Goal: Task Accomplishment & Management: Use online tool/utility

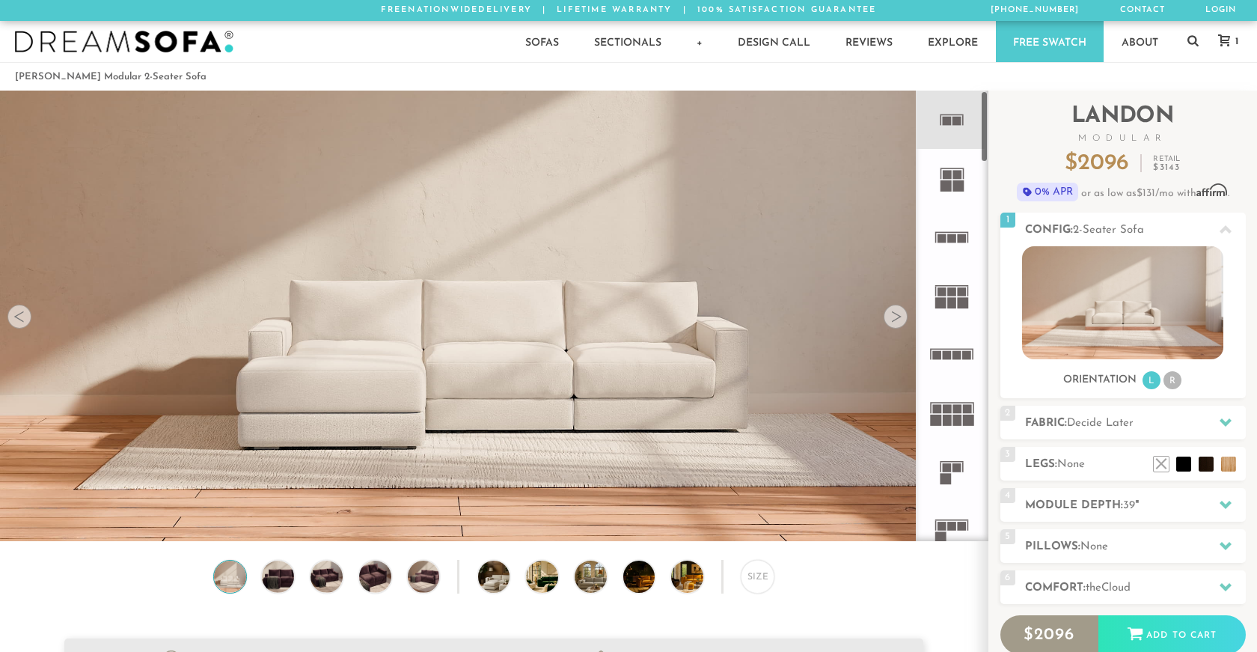
scroll to position [16964, 1257]
click at [949, 118] on rect at bounding box center [947, 121] width 9 height 9
click at [25, 320] on div at bounding box center [19, 317] width 24 height 24
click at [898, 324] on div at bounding box center [896, 317] width 24 height 24
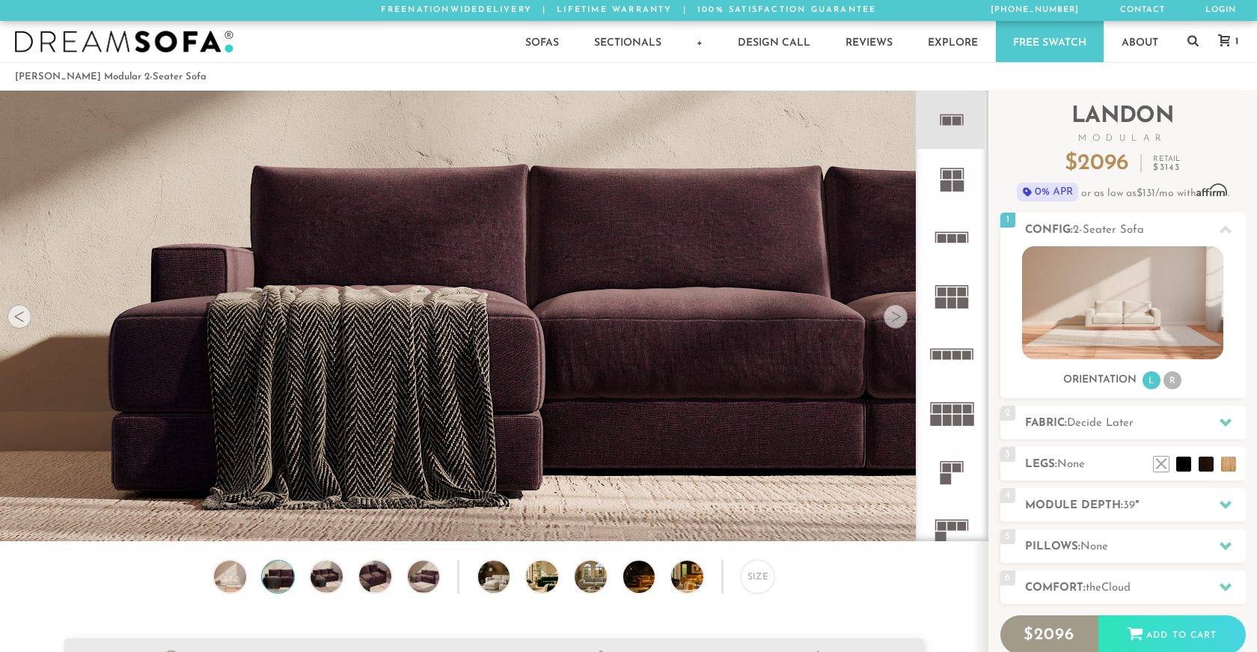
click at [898, 324] on div at bounding box center [896, 317] width 24 height 24
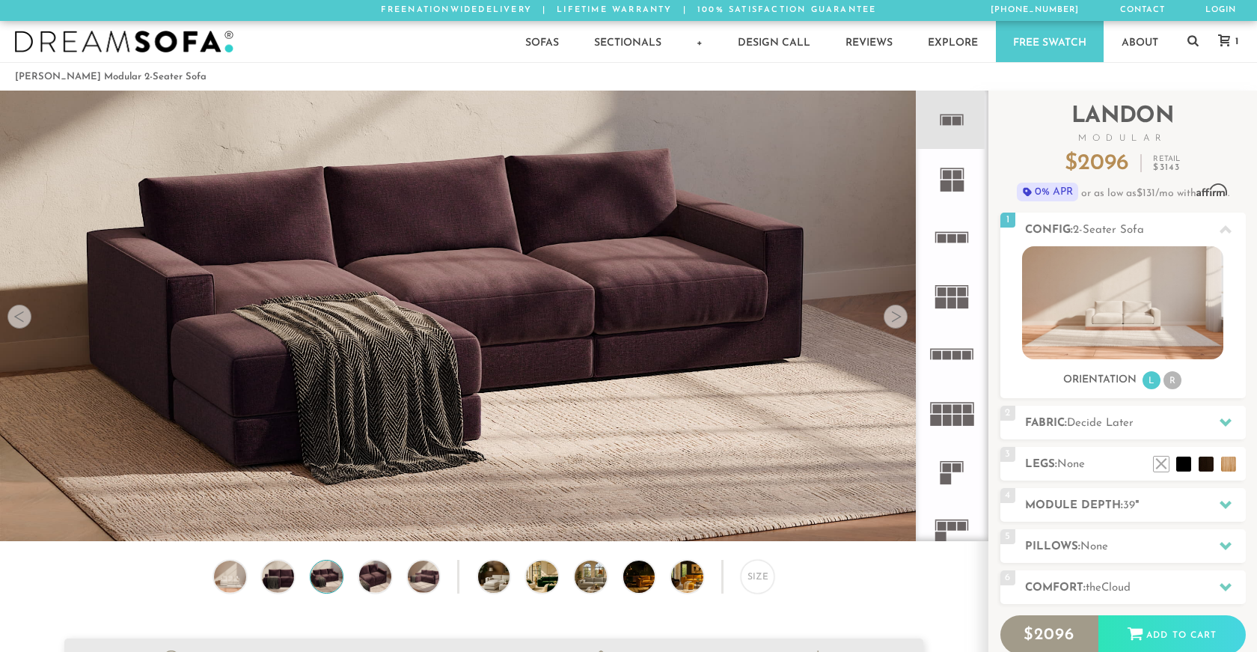
click at [898, 324] on div at bounding box center [896, 317] width 24 height 24
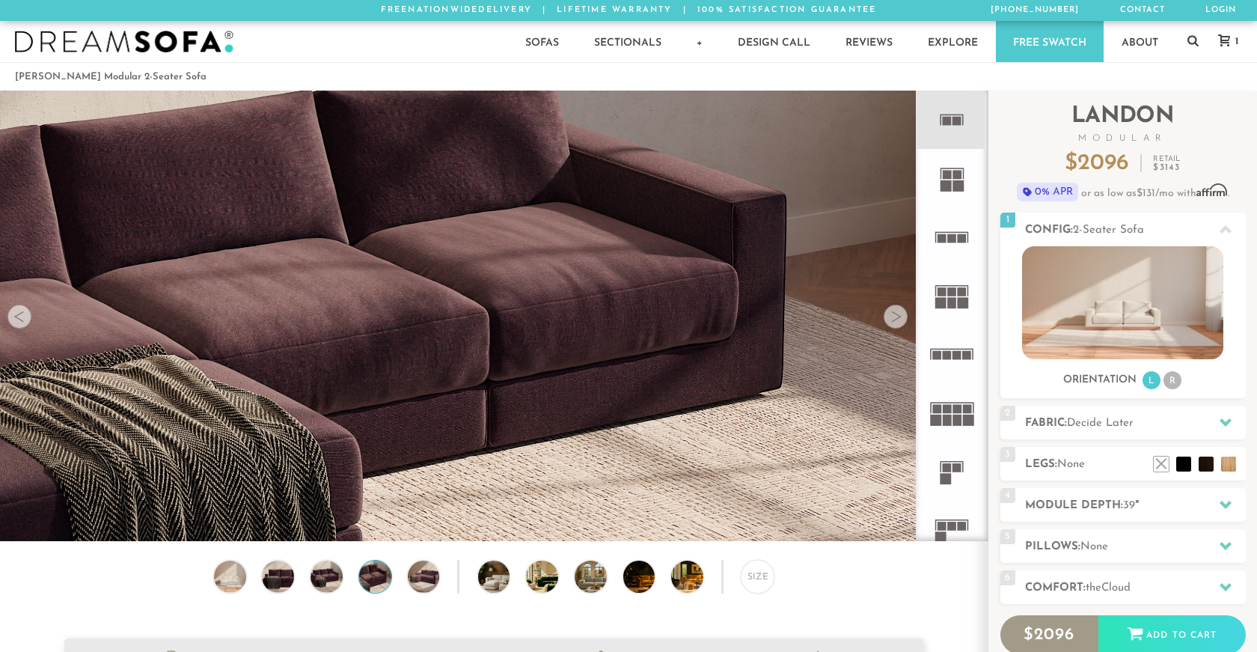
click at [898, 324] on div at bounding box center [896, 317] width 24 height 24
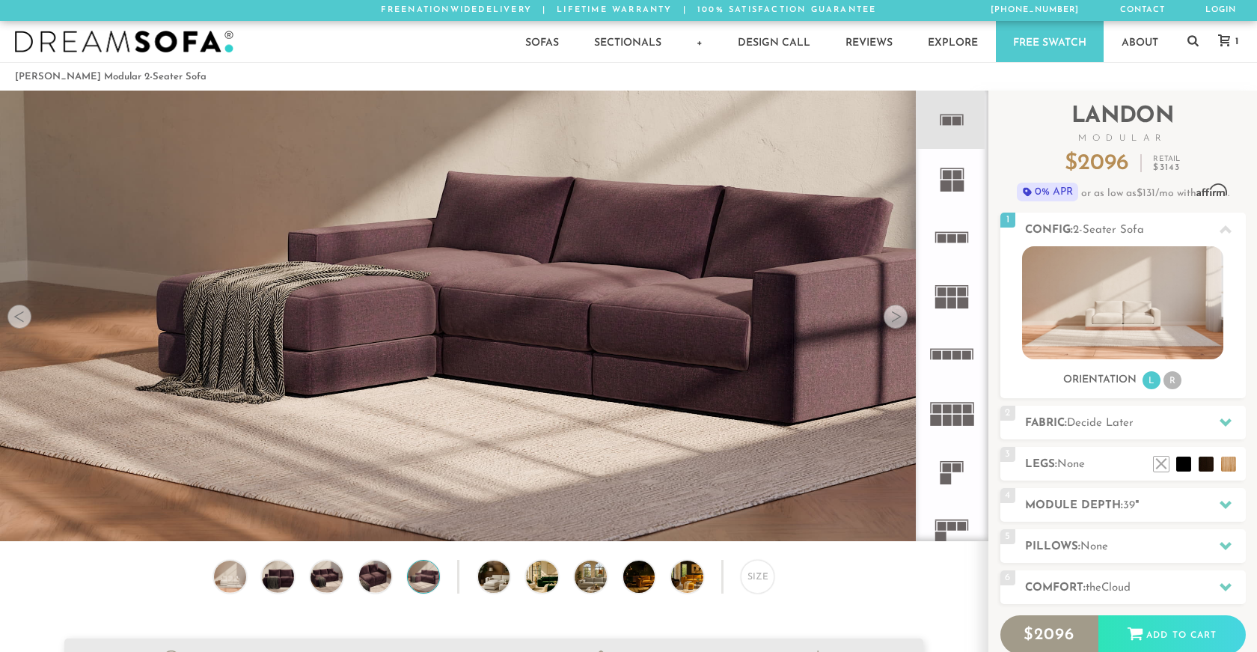
click at [898, 324] on div at bounding box center [896, 317] width 24 height 24
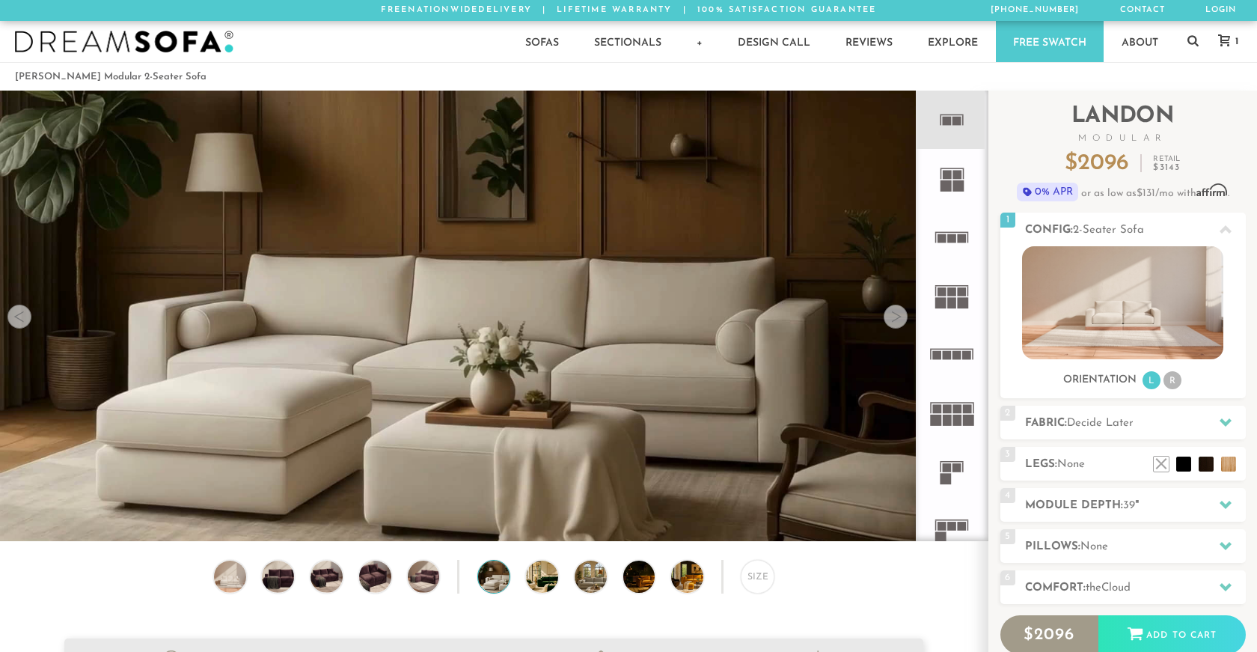
click at [898, 324] on div at bounding box center [896, 317] width 24 height 24
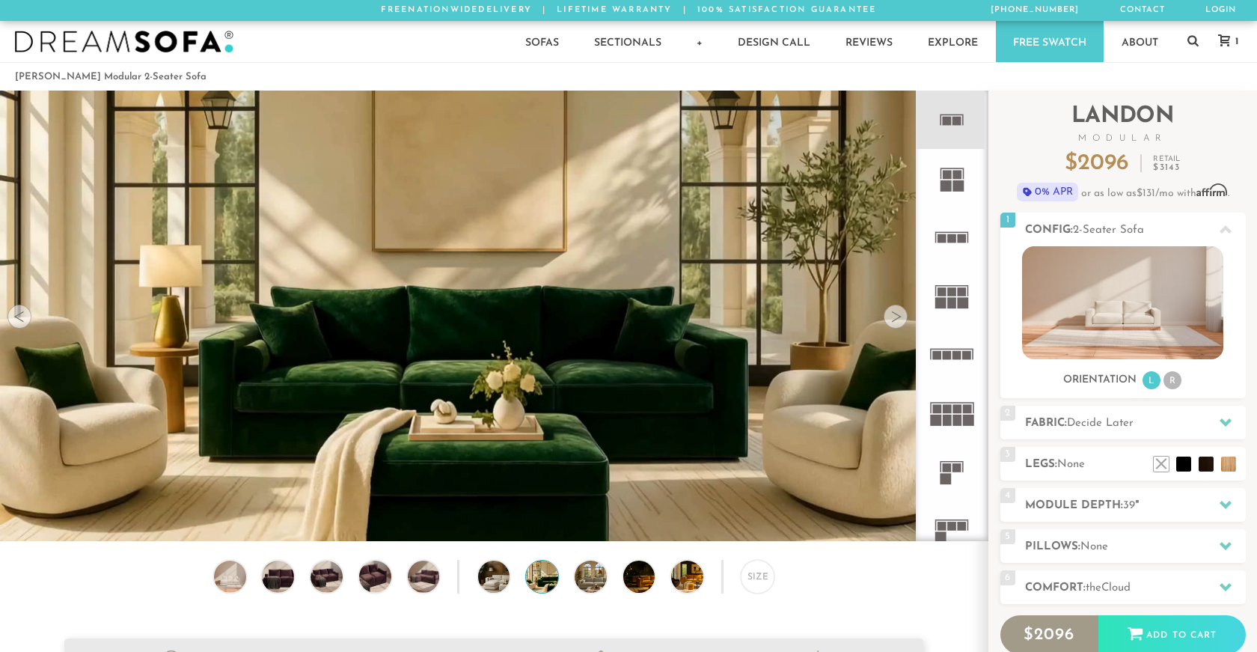
click at [898, 318] on div at bounding box center [896, 317] width 24 height 24
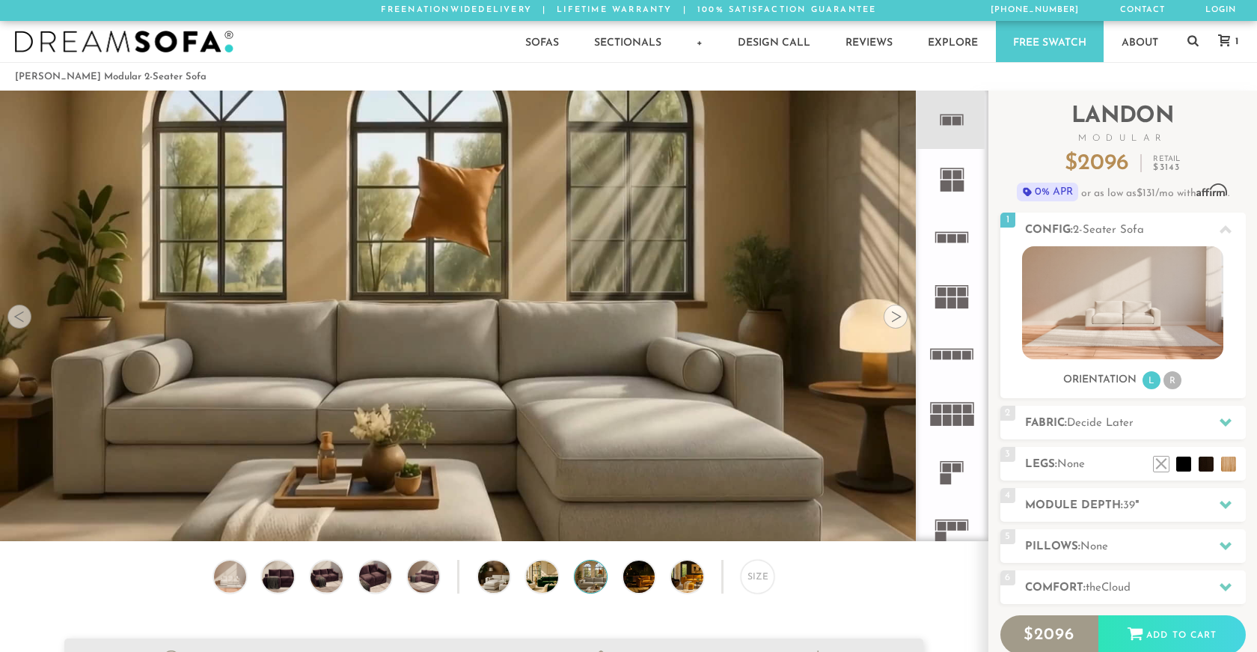
click at [898, 318] on div at bounding box center [896, 317] width 24 height 24
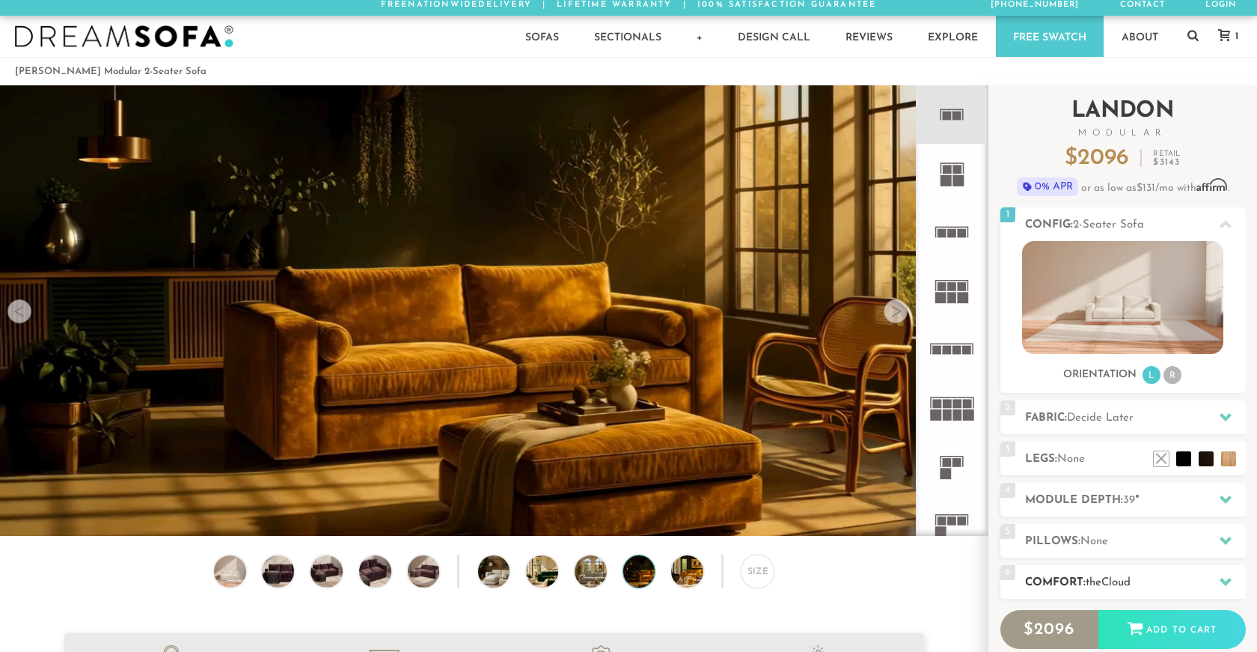
scroll to position [0, 0]
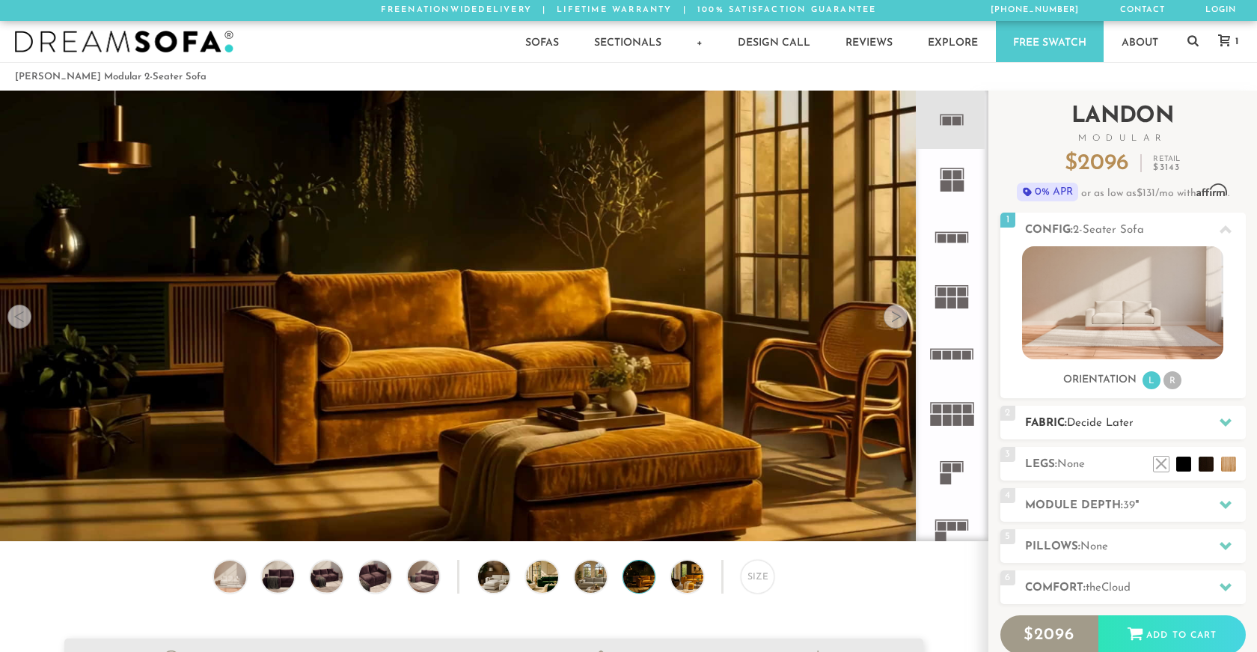
click at [1229, 424] on icon at bounding box center [1226, 422] width 12 height 12
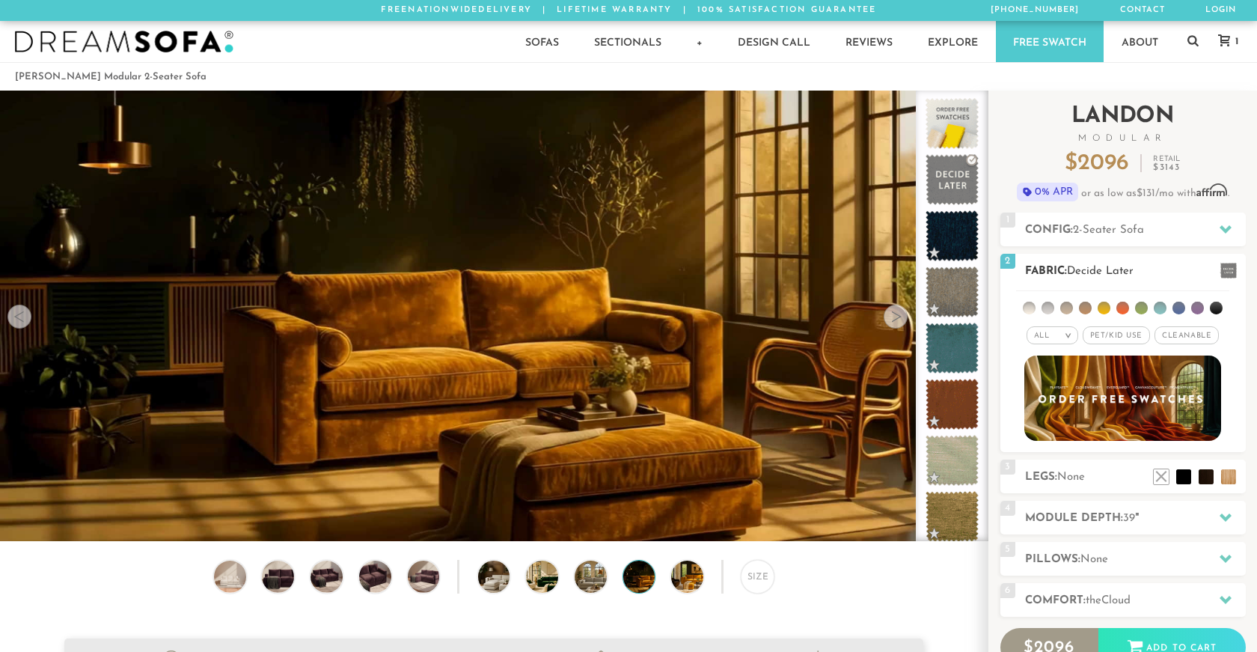
click at [1161, 308] on li at bounding box center [1160, 308] width 13 height 13
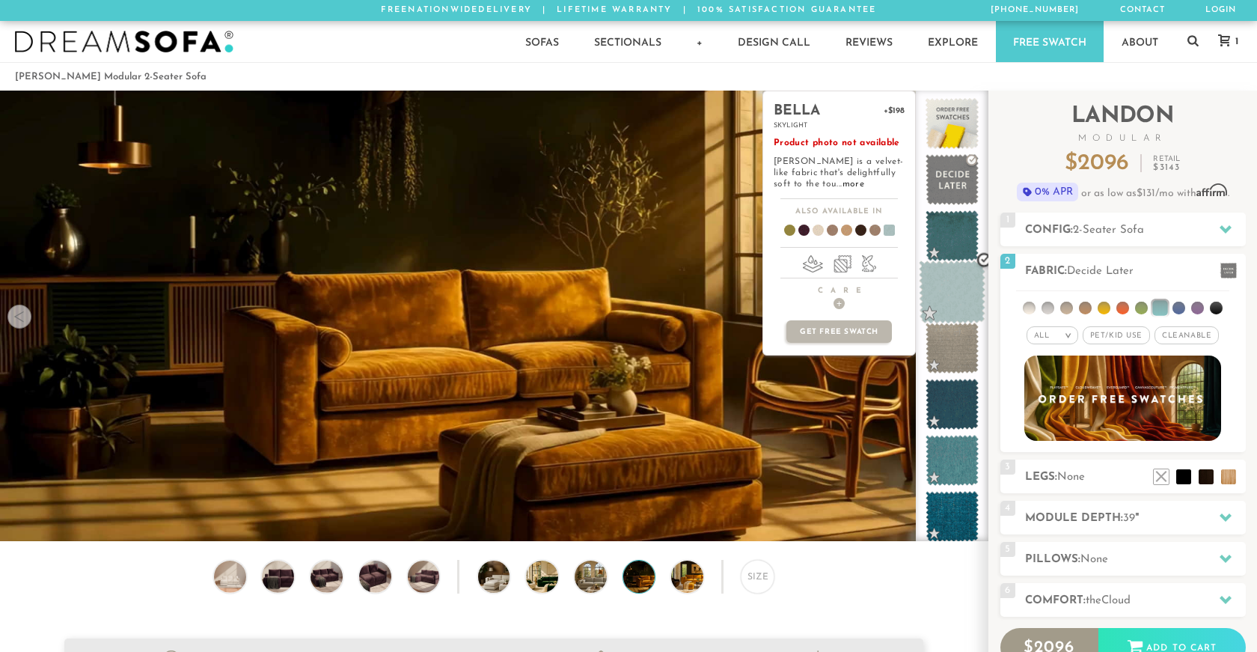
click at [947, 285] on span at bounding box center [952, 292] width 67 height 64
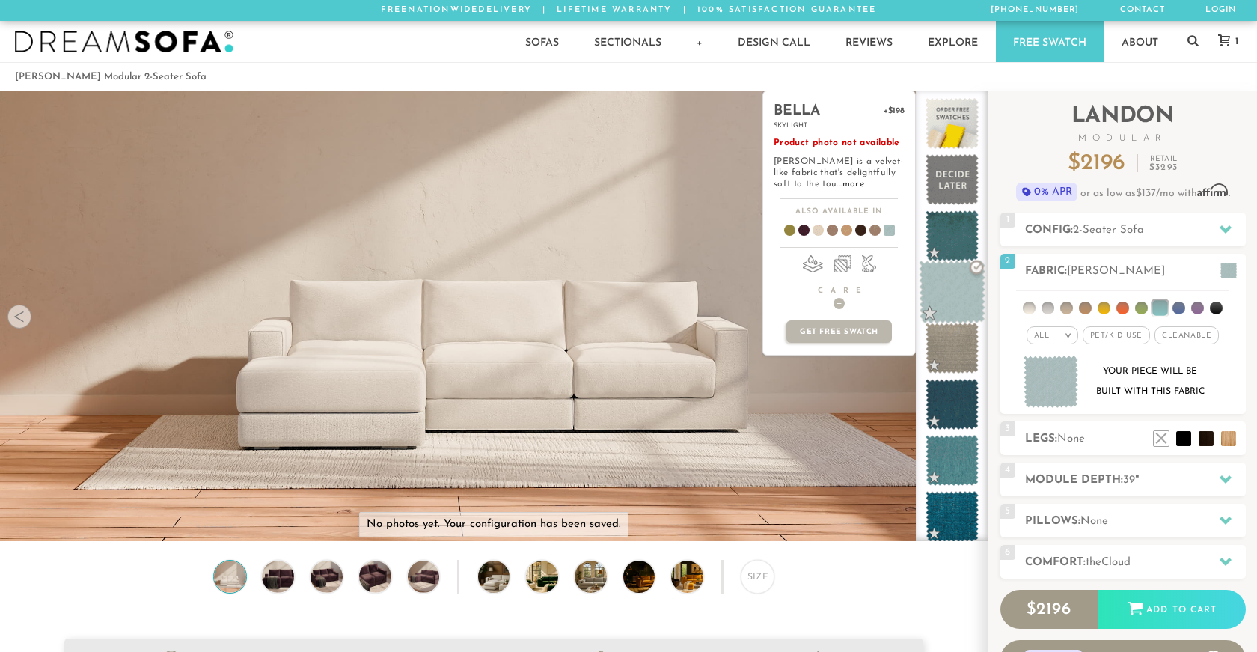
click at [943, 299] on span at bounding box center [952, 292] width 67 height 64
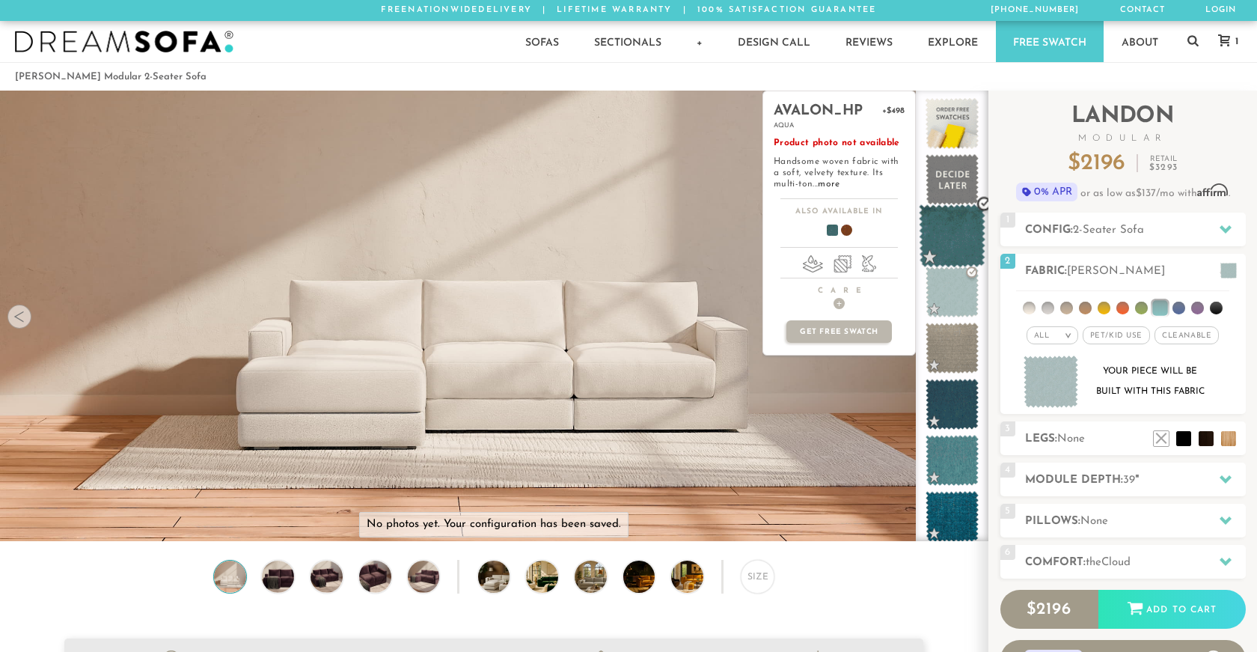
click at [948, 249] on span at bounding box center [952, 236] width 67 height 64
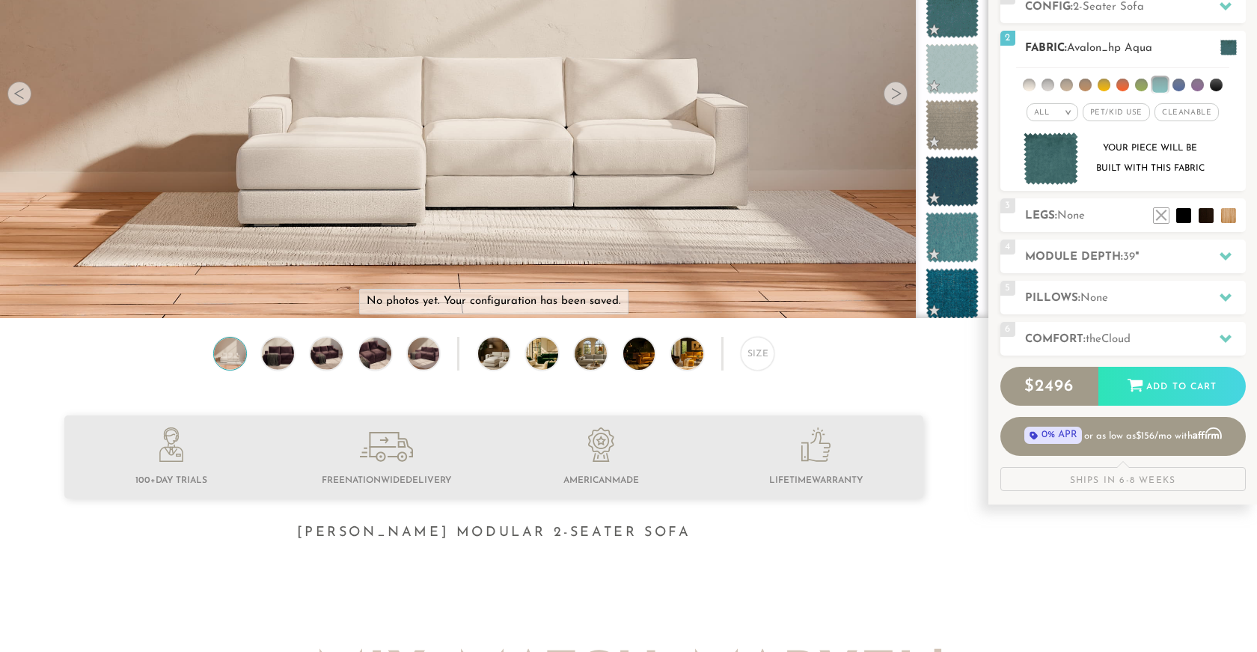
scroll to position [224, 0]
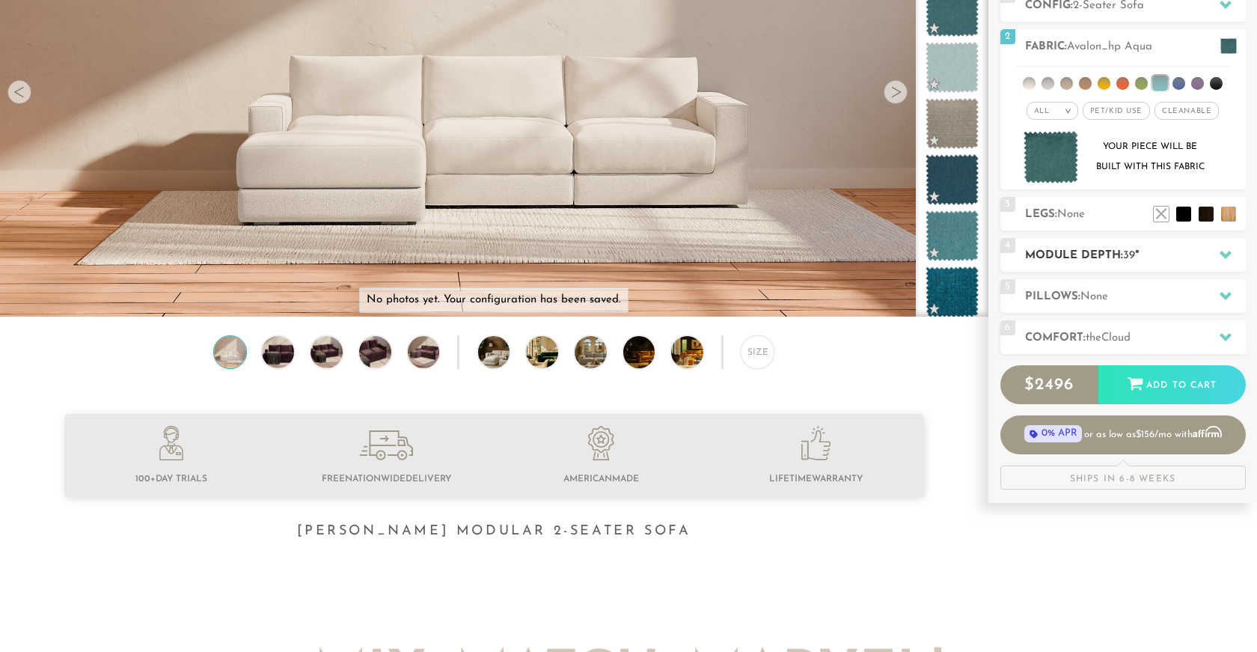
click at [1229, 255] on icon at bounding box center [1226, 255] width 12 height 8
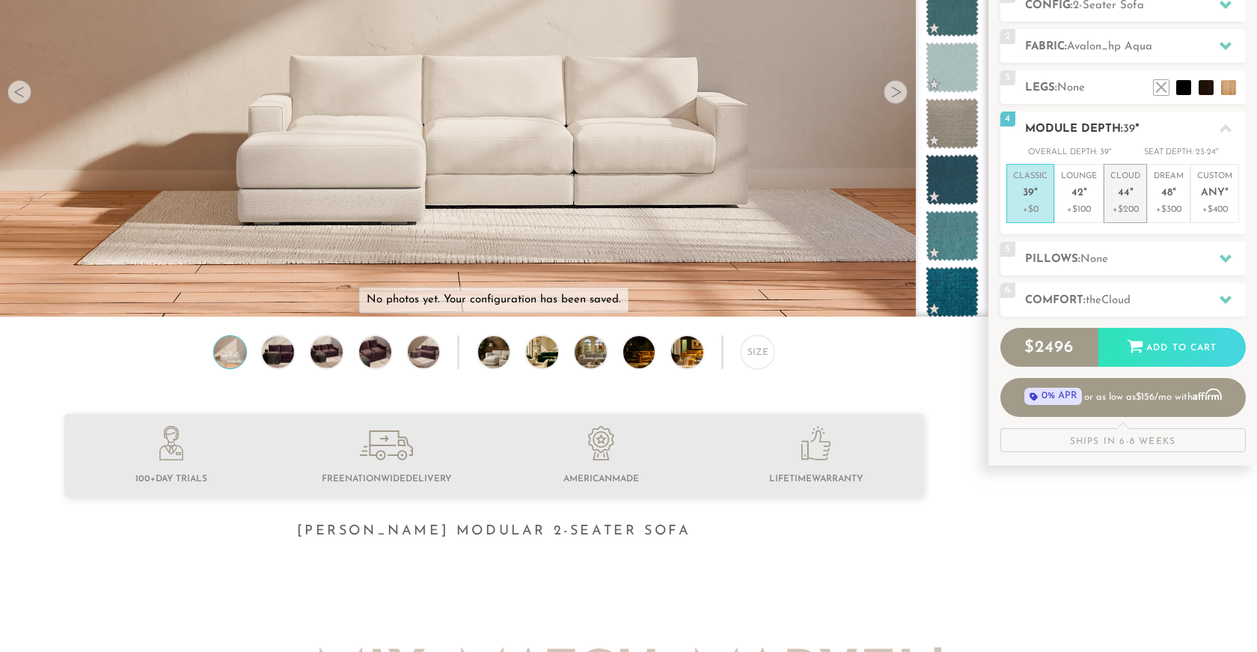
click at [1127, 193] on span "44" at bounding box center [1124, 193] width 12 height 13
click at [1226, 260] on icon at bounding box center [1226, 258] width 12 height 8
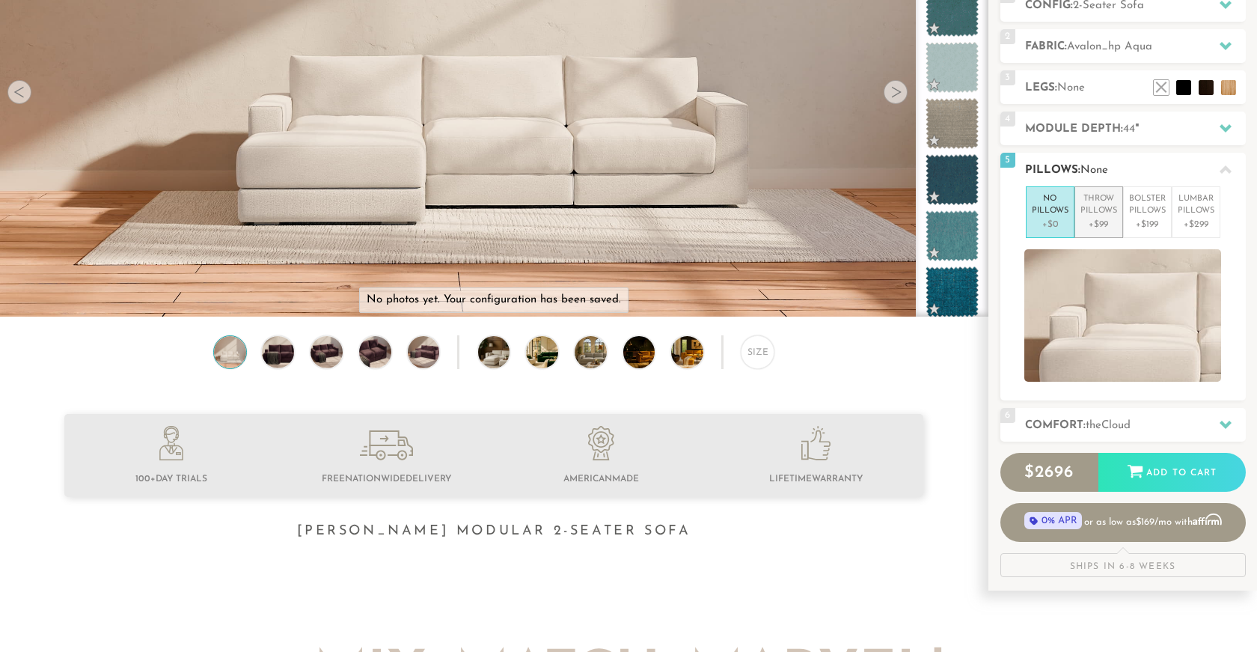
click at [1098, 216] on p "Throw Pillows" at bounding box center [1098, 205] width 37 height 25
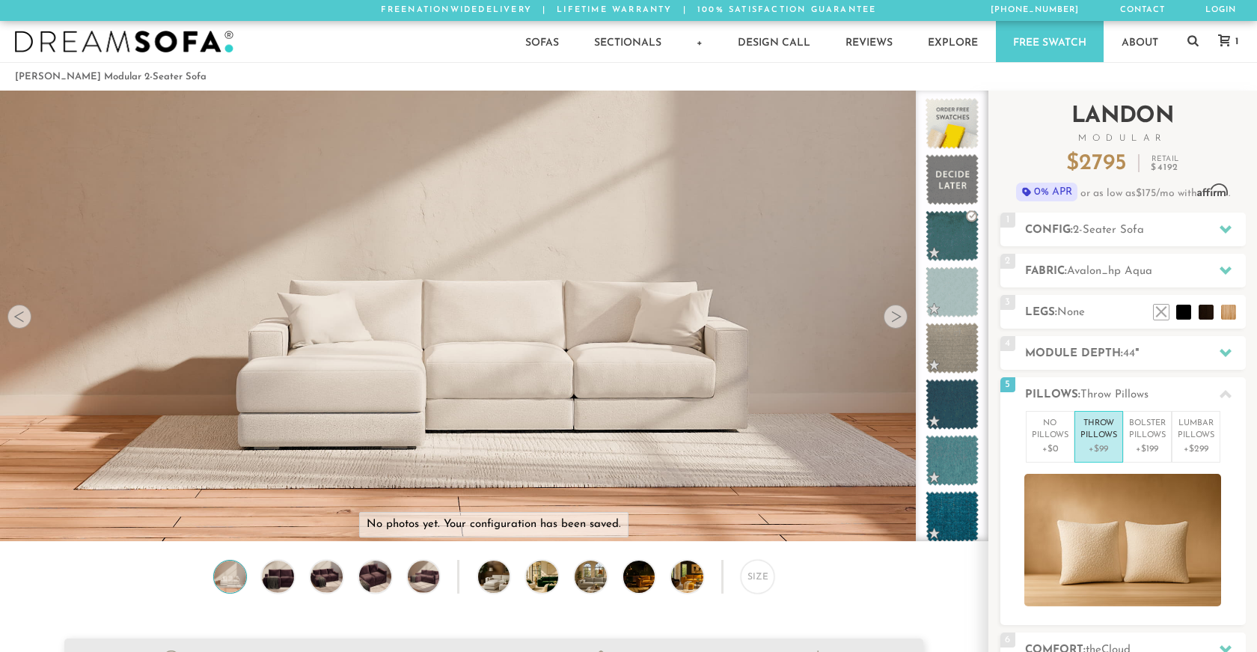
scroll to position [0, 0]
